Goal: Task Accomplishment & Management: Complete application form

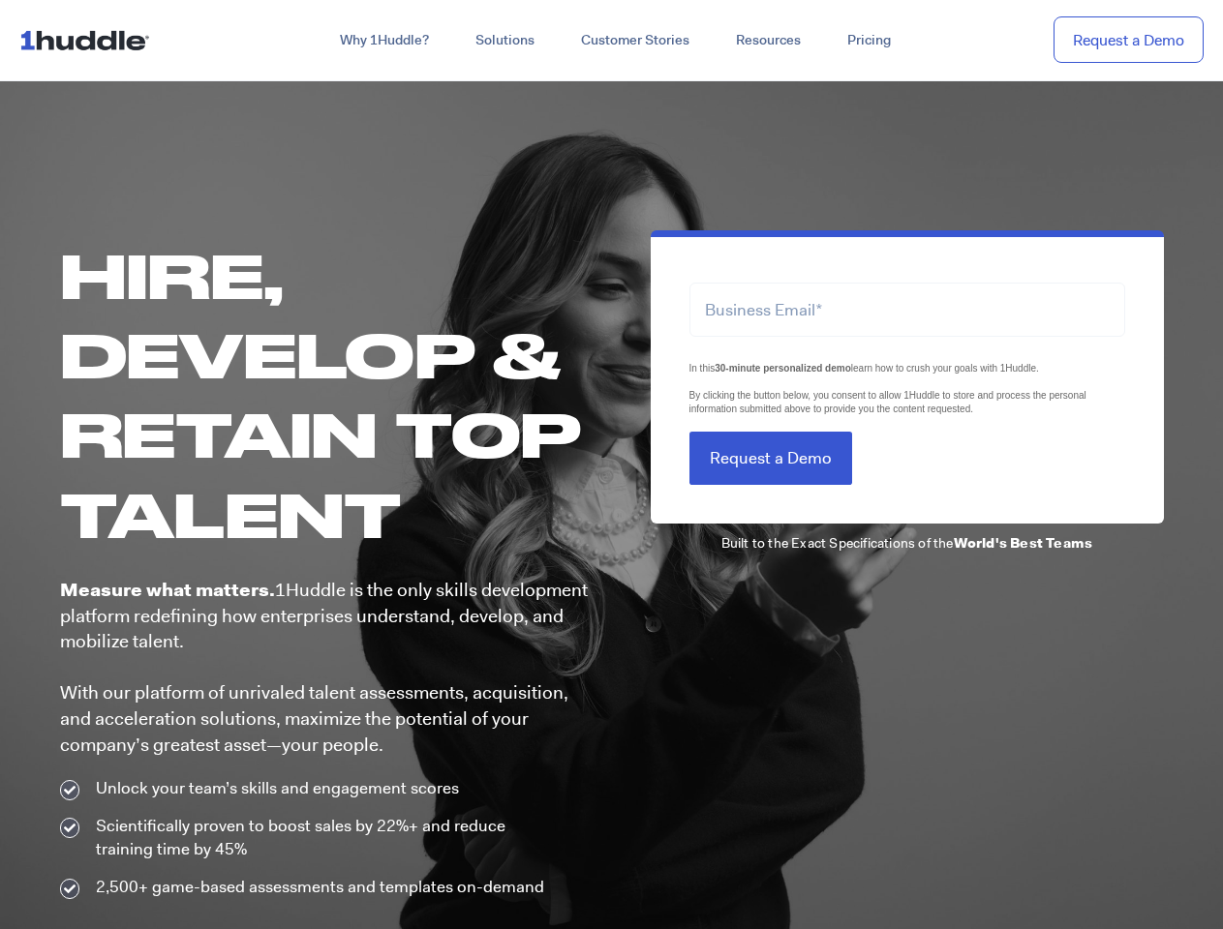
click at [612, 465] on div "LTLS (Last Touch Lead Source) In this 30-minute personalized demo learn how to …" at bounding box center [888, 564] width 552 height 669
click at [382, 41] on link "Why 1Huddle?" at bounding box center [385, 40] width 136 height 35
click at [503, 41] on link "Solutions" at bounding box center [505, 40] width 106 height 35
click at [767, 41] on link "Resources" at bounding box center [767, 40] width 111 height 35
click at [907, 373] on span "In this 30-minute personalized demo learn how to crush your goals with 1Huddle.…" at bounding box center [887, 388] width 397 height 51
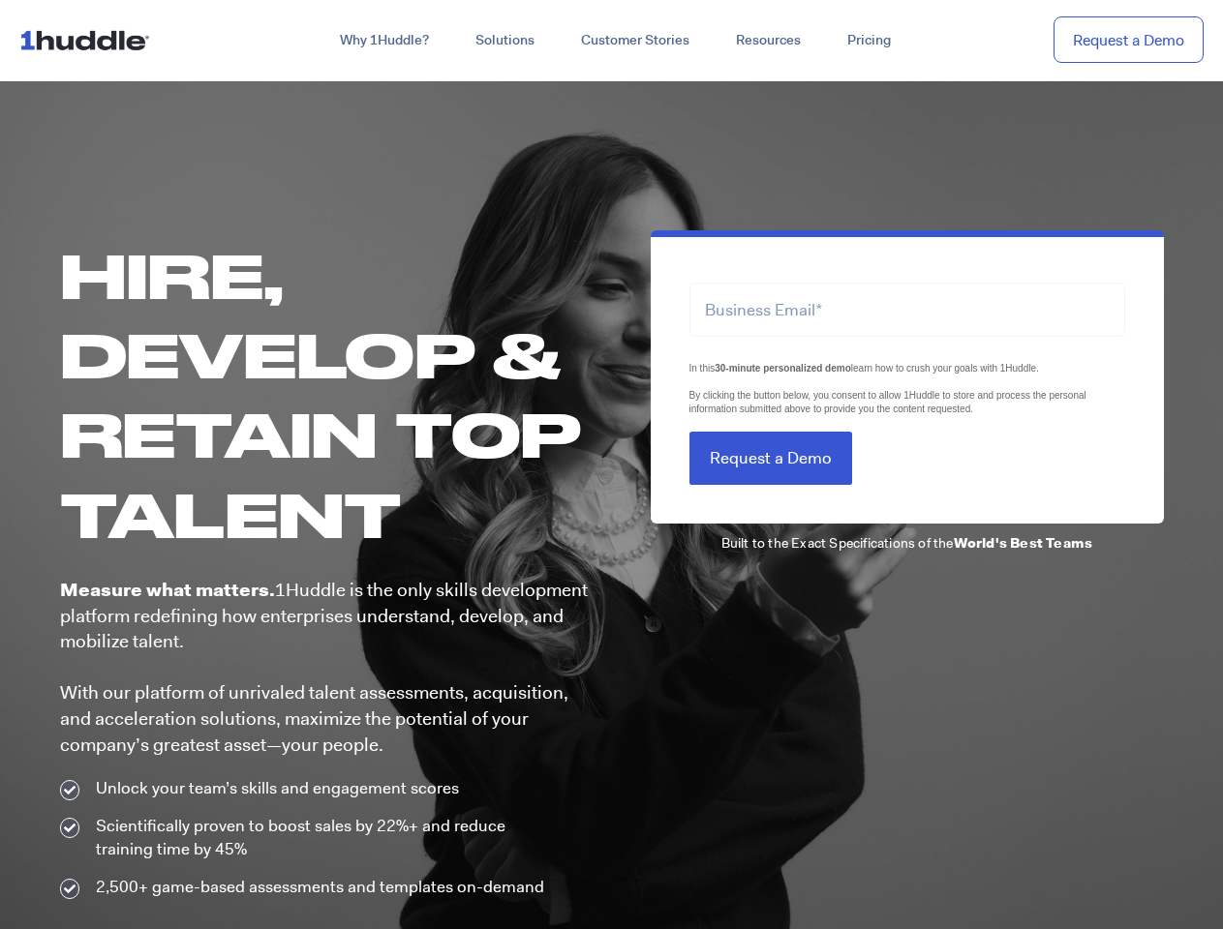
click at [770, 458] on input "Request a Demo" at bounding box center [770, 458] width 163 height 53
